Goal: Task Accomplishment & Management: Manage account settings

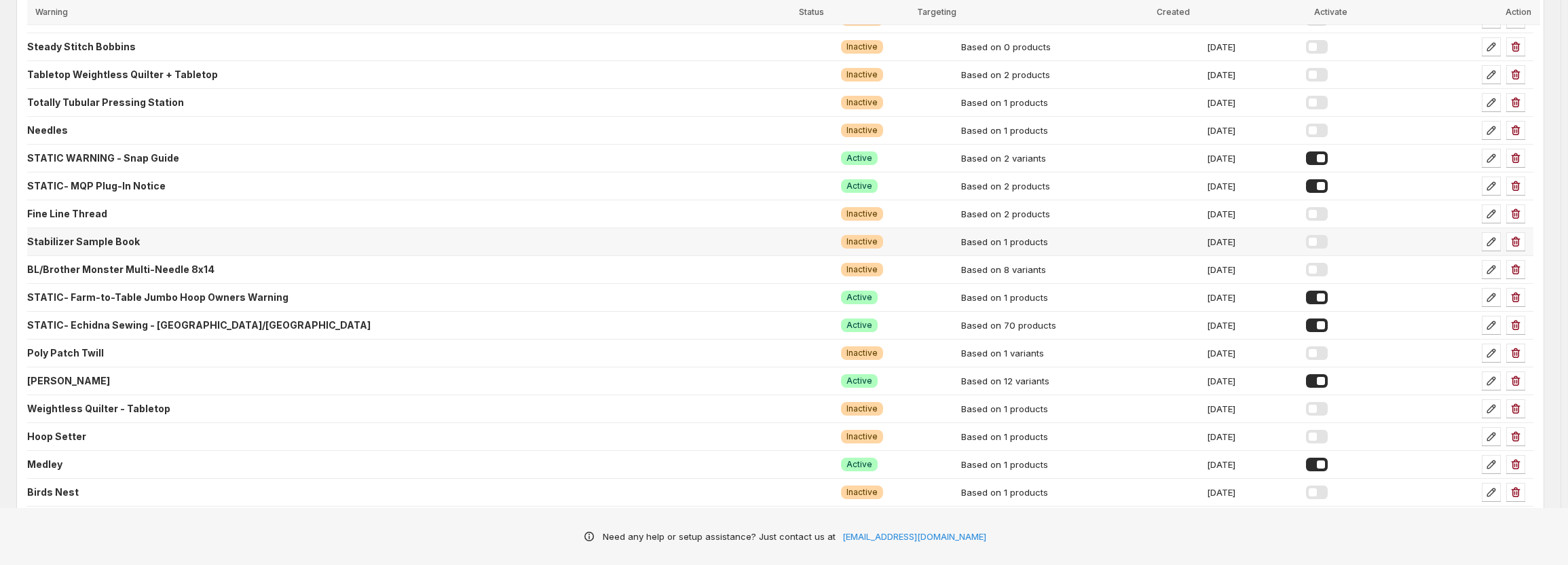
scroll to position [471, 0]
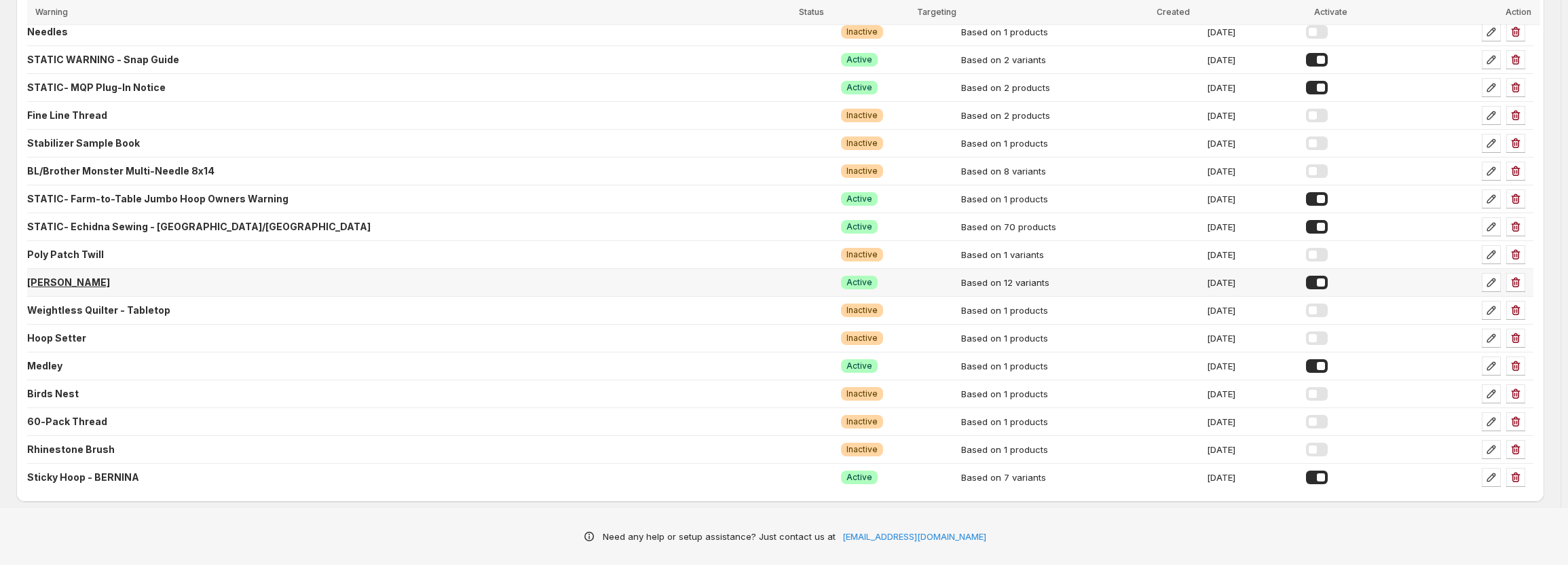
click at [86, 280] on p "[PERSON_NAME]" at bounding box center [68, 282] width 83 height 14
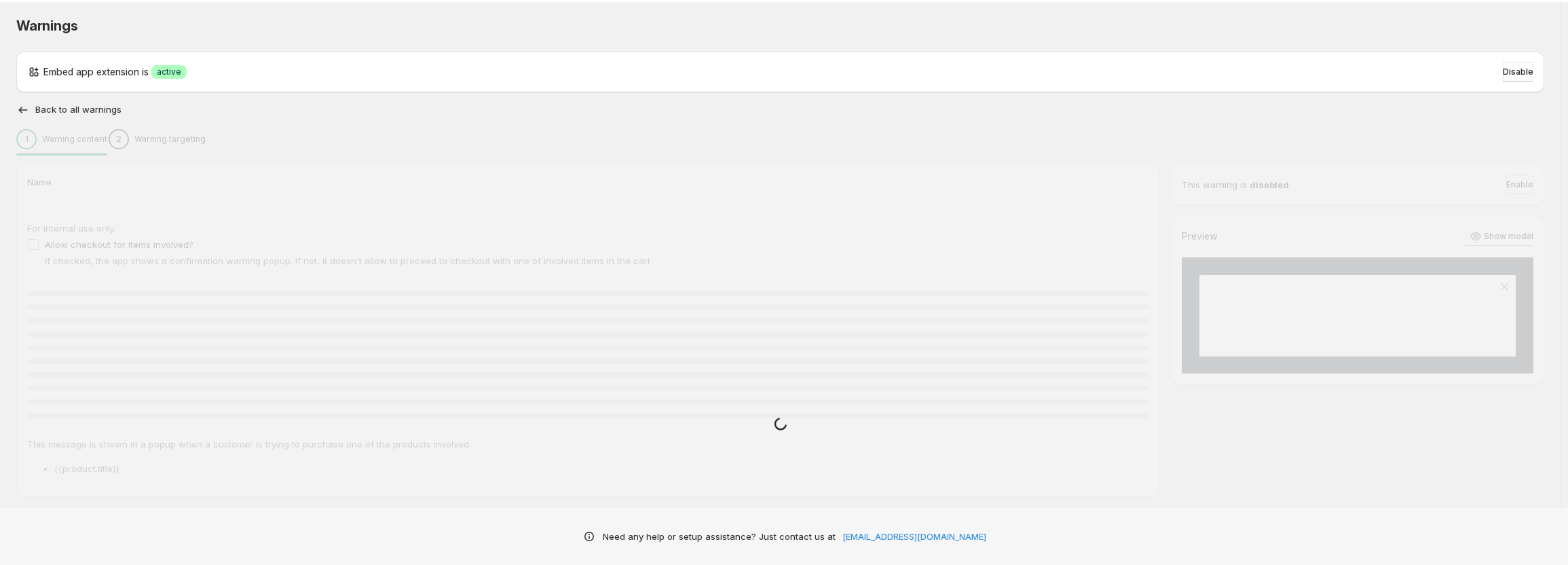
type input "**********"
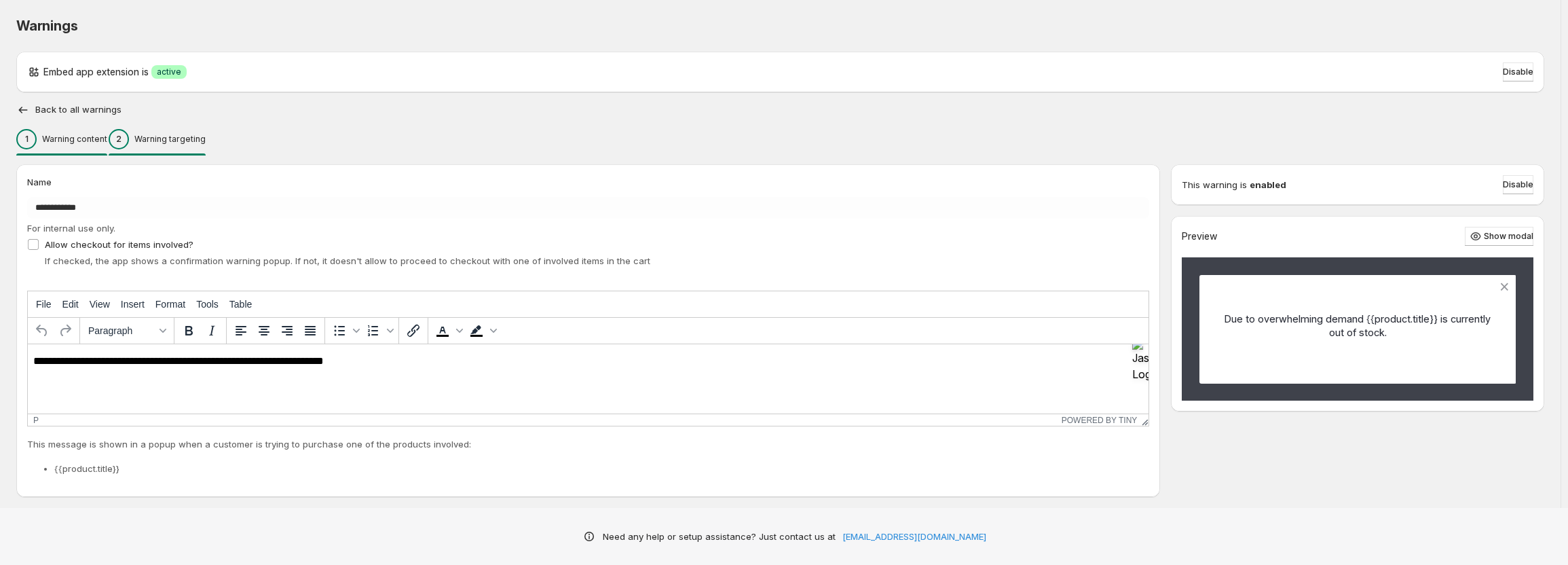
click at [205, 142] on p "Warning targeting" at bounding box center [169, 138] width 71 height 11
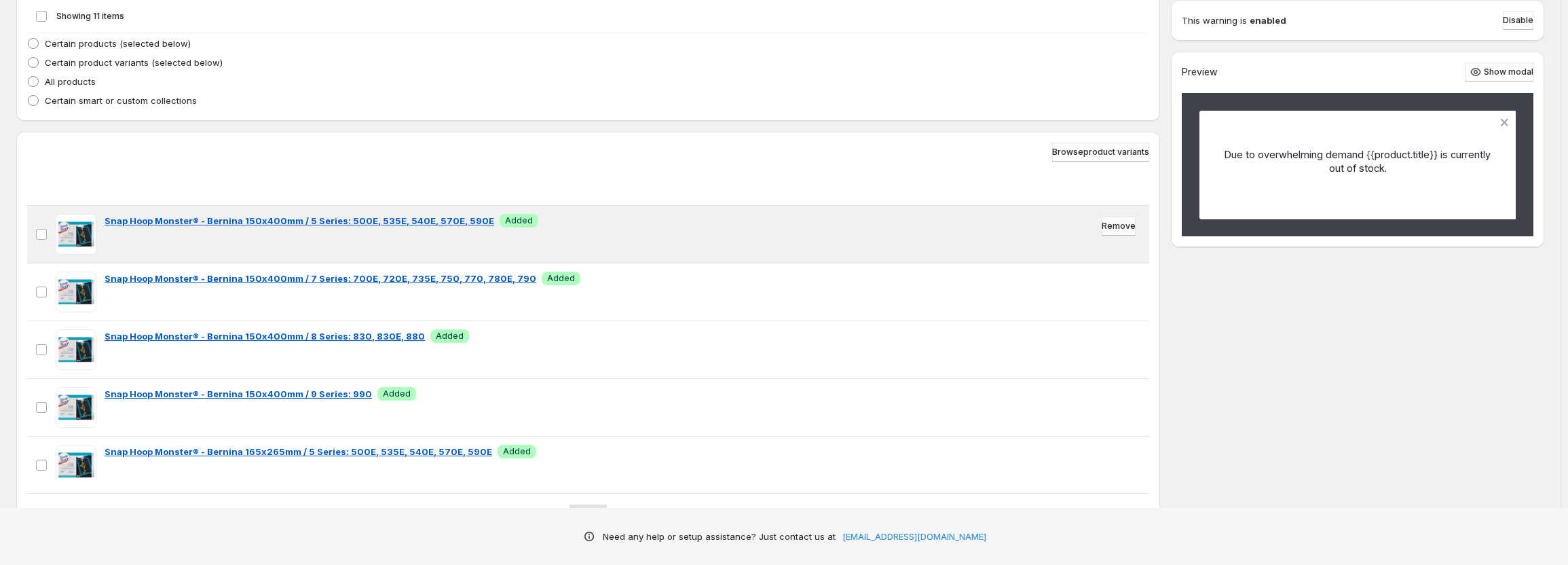
click at [1113, 225] on span "Remove" at bounding box center [1119, 226] width 34 height 11
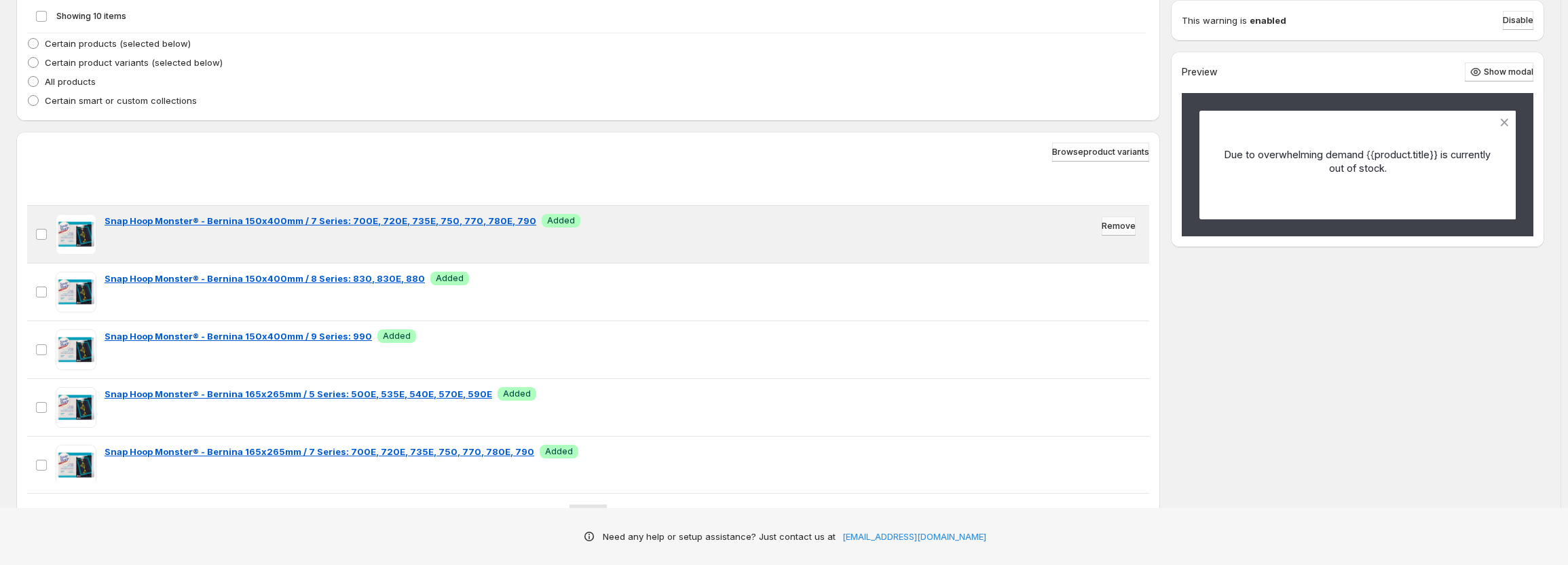
click at [1110, 227] on span "Remove" at bounding box center [1119, 226] width 34 height 11
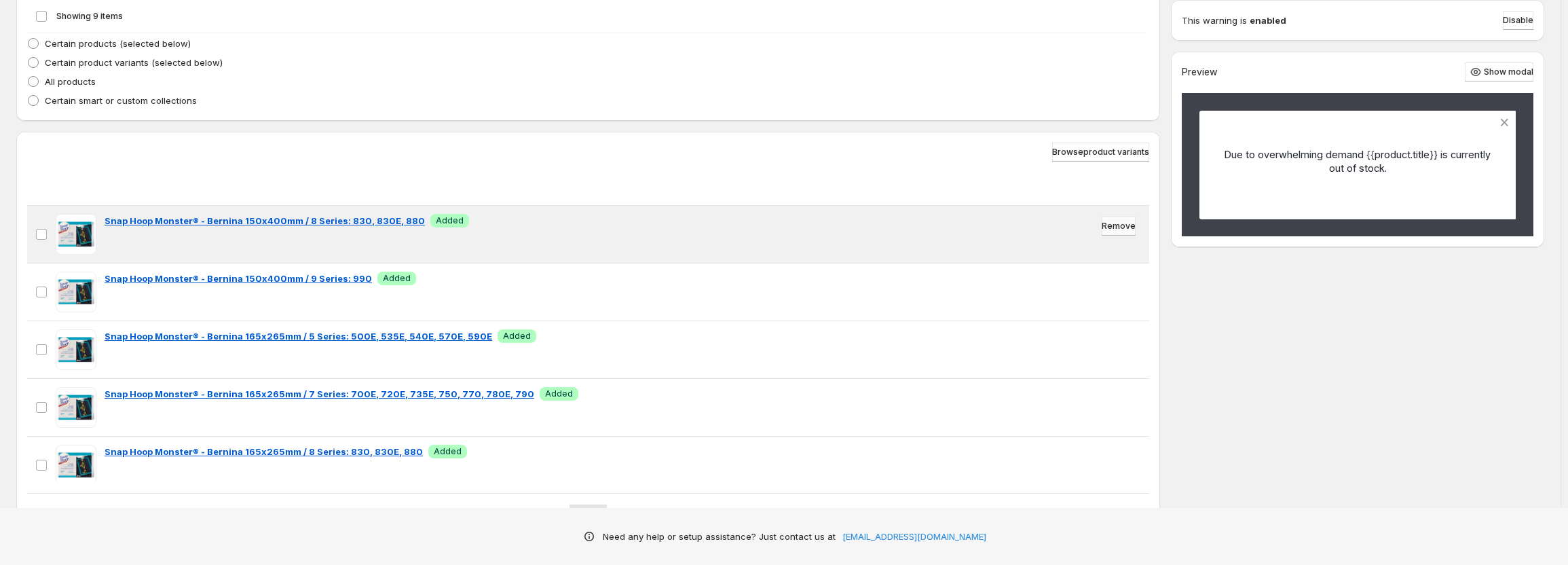
click at [1106, 226] on span "Remove" at bounding box center [1119, 226] width 34 height 11
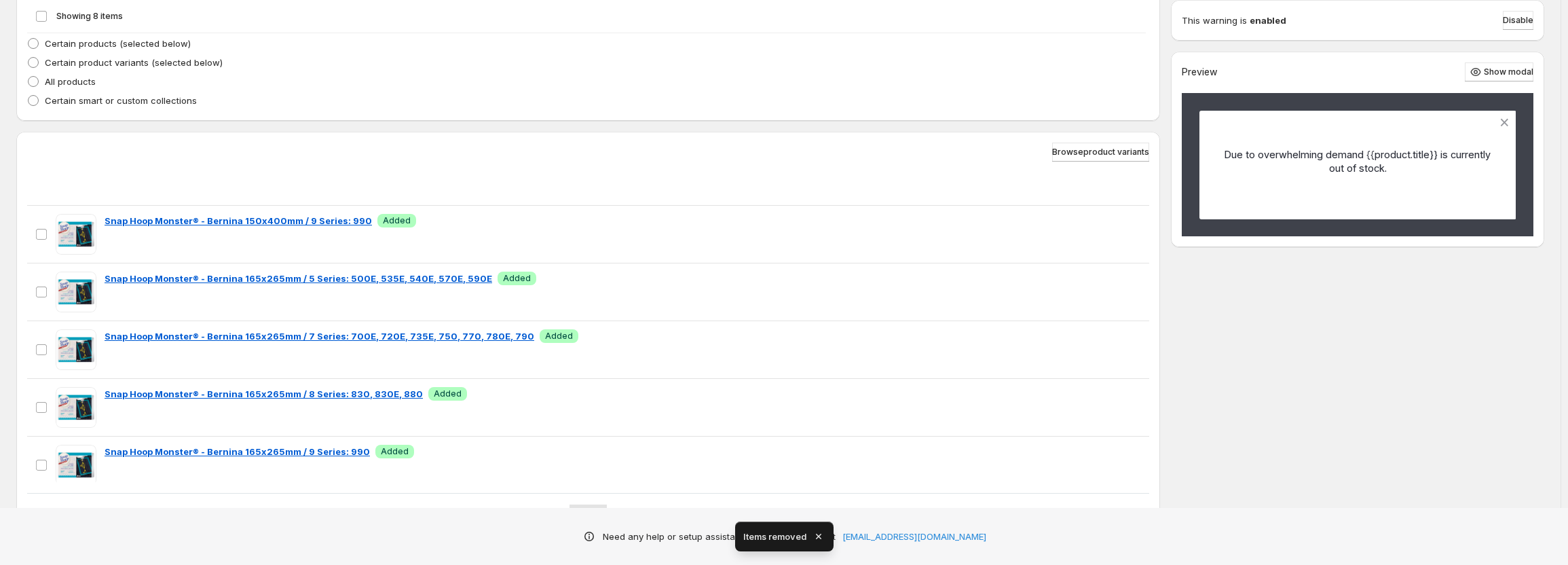
click at [1106, 226] on span "Remove" at bounding box center [1119, 226] width 34 height 11
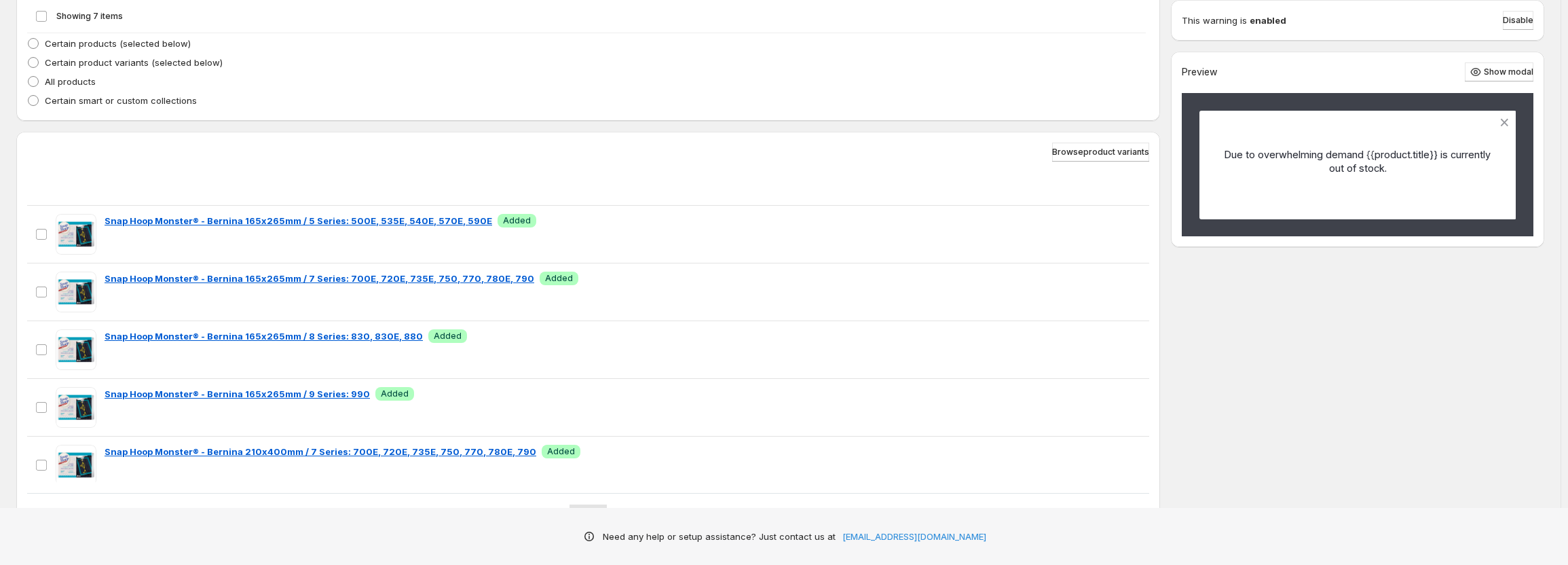
click at [1348, 398] on div "Show the warning only once? If checked, the warning is shown once per customer …" at bounding box center [780, 194] width 1528 height 700
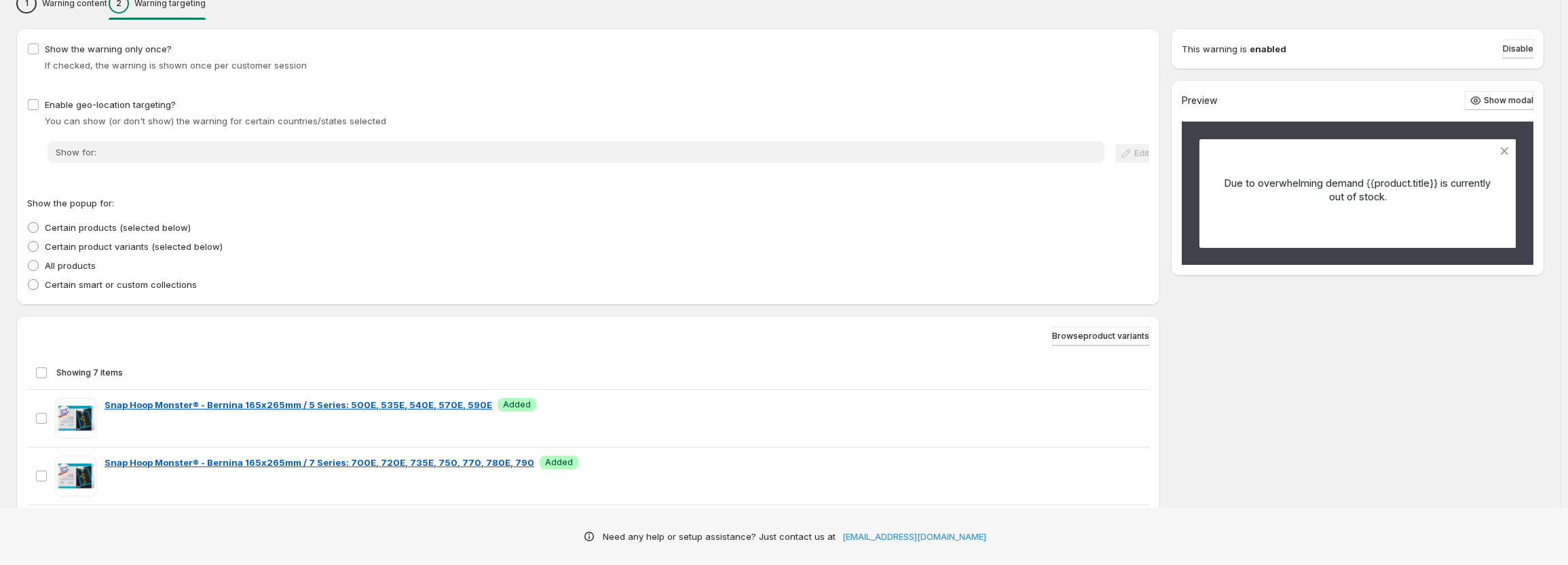
scroll to position [68, 0]
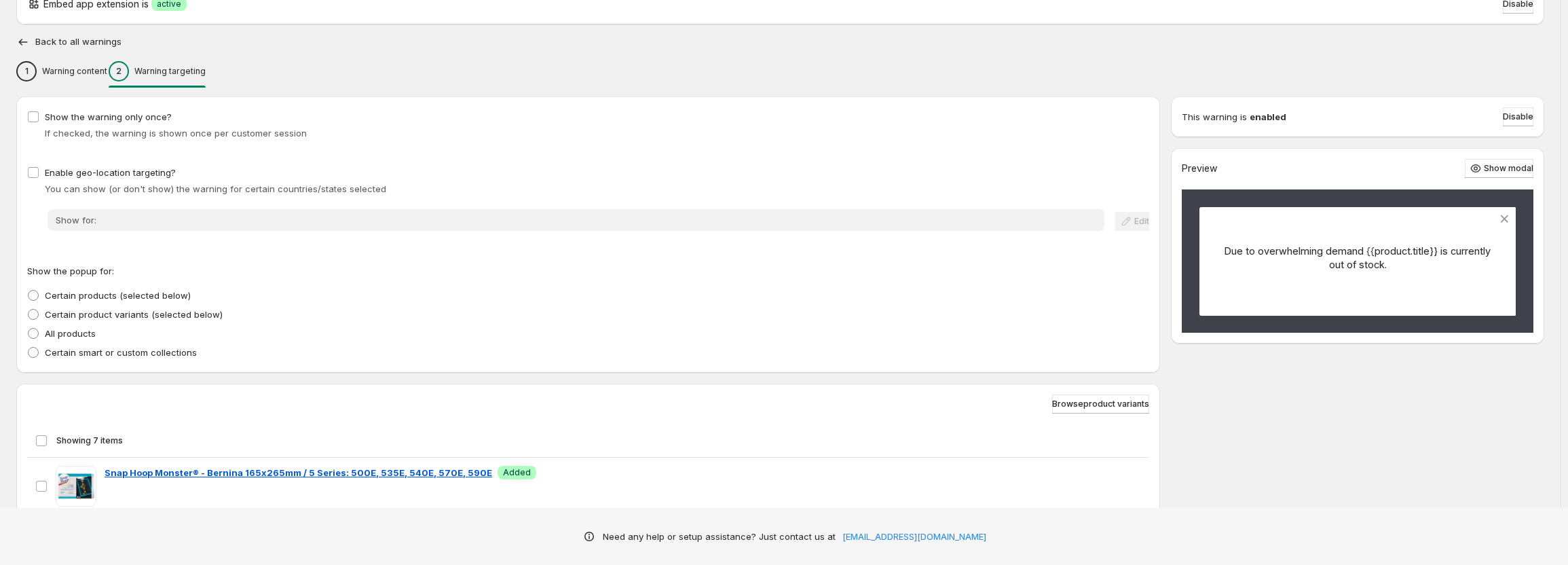
click at [64, 42] on h2 "Back to all warnings" at bounding box center [78, 42] width 87 height 11
click at [20, 42] on icon "button" at bounding box center [23, 42] width 9 height 7
